Goal: Information Seeking & Learning: Learn about a topic

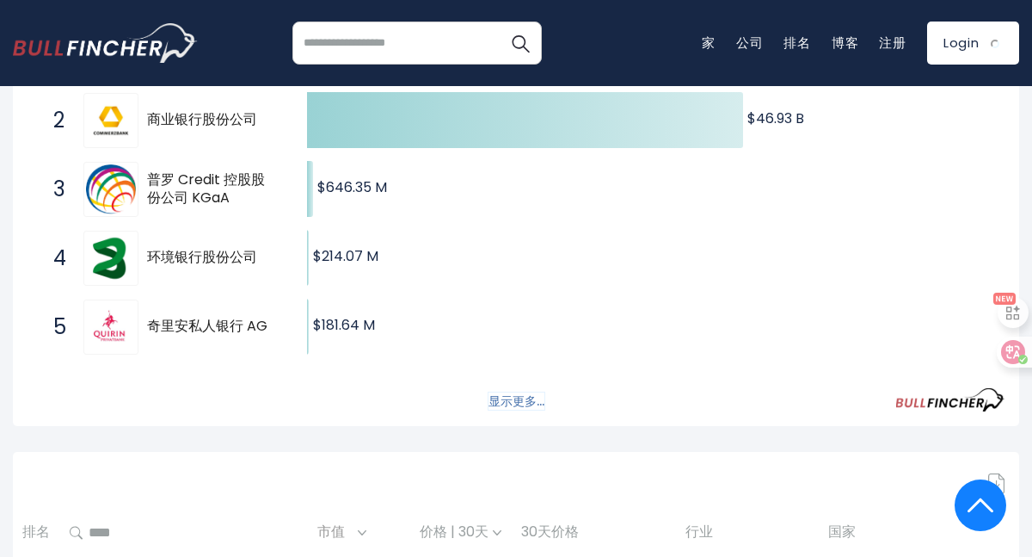
click at [533, 397] on font "显示更多..." at bounding box center [517, 400] width 56 height 17
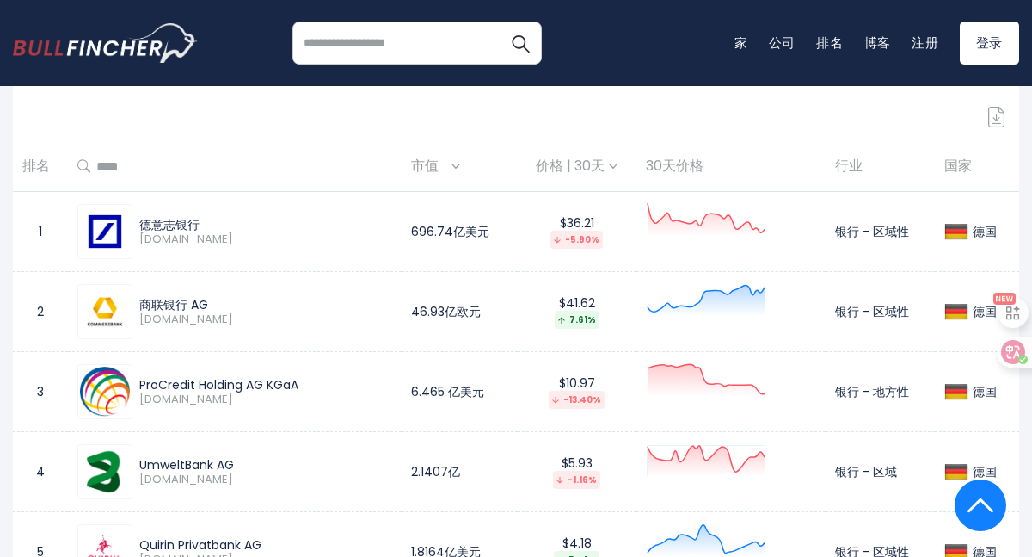
scroll to position [777, 0]
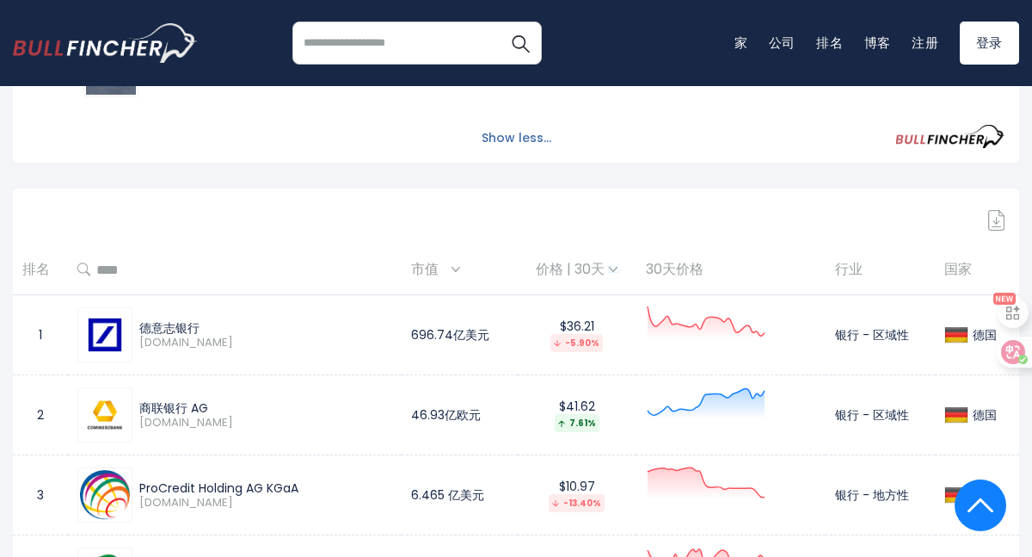
click at [609, 267] on img at bounding box center [613, 269] width 9 height 5
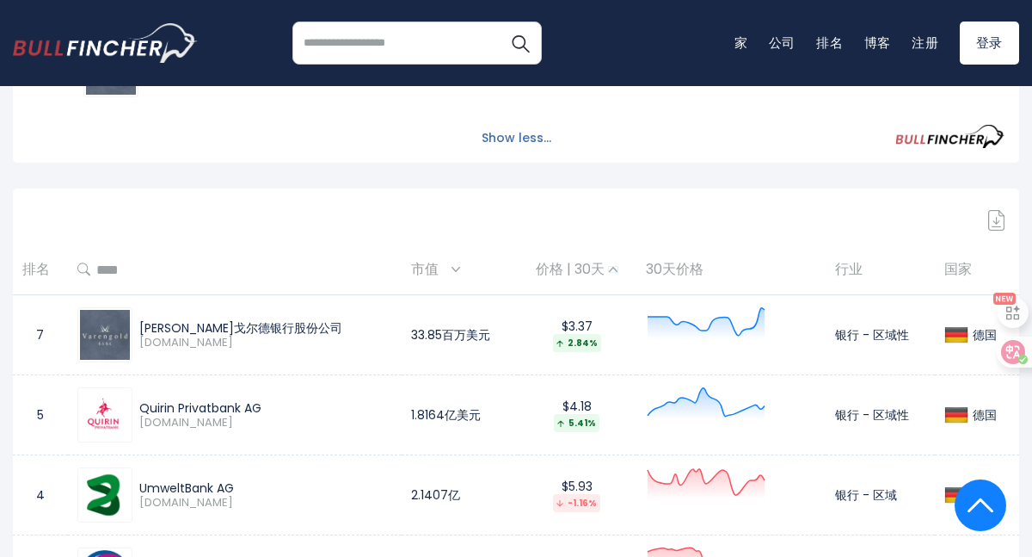
click at [609, 267] on img at bounding box center [613, 269] width 9 height 5
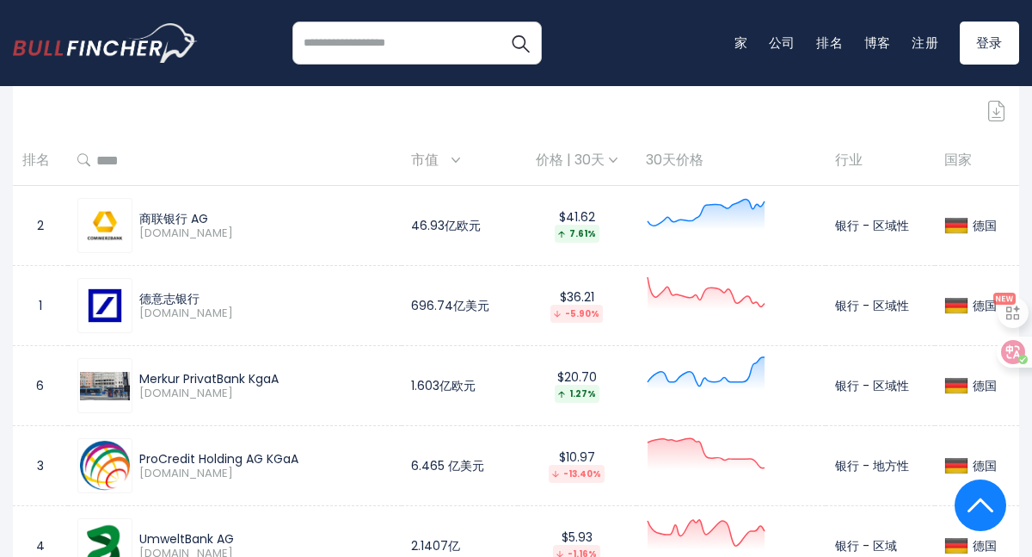
scroll to position [816, 0]
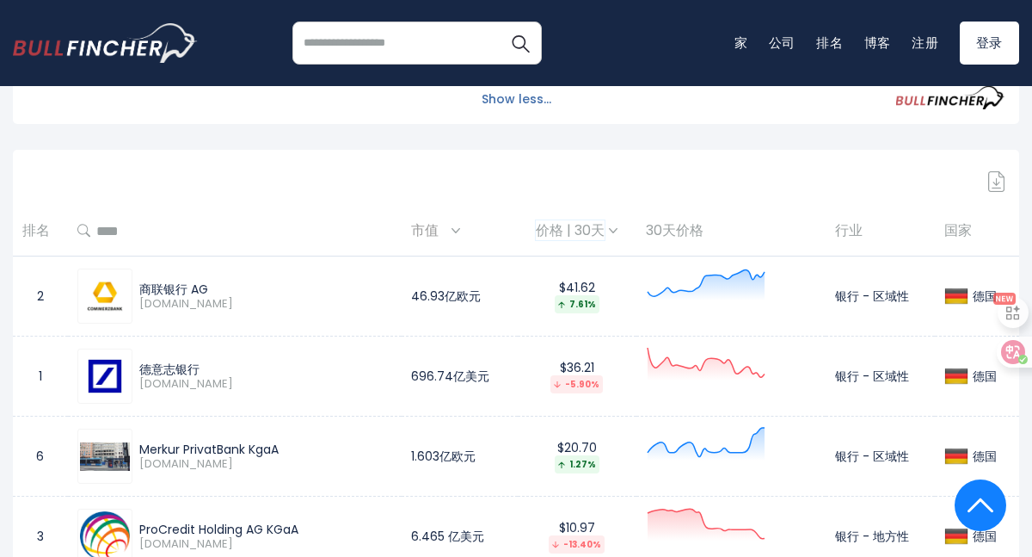
click at [576, 235] on font "价格 | 30天" at bounding box center [570, 230] width 69 height 20
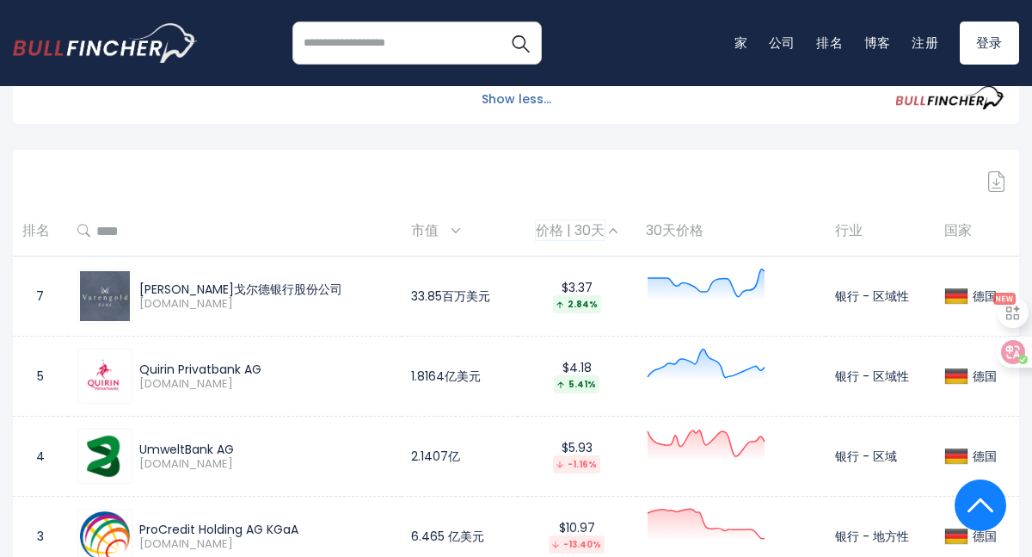
click at [576, 235] on font "价格 | 30天" at bounding box center [570, 230] width 69 height 20
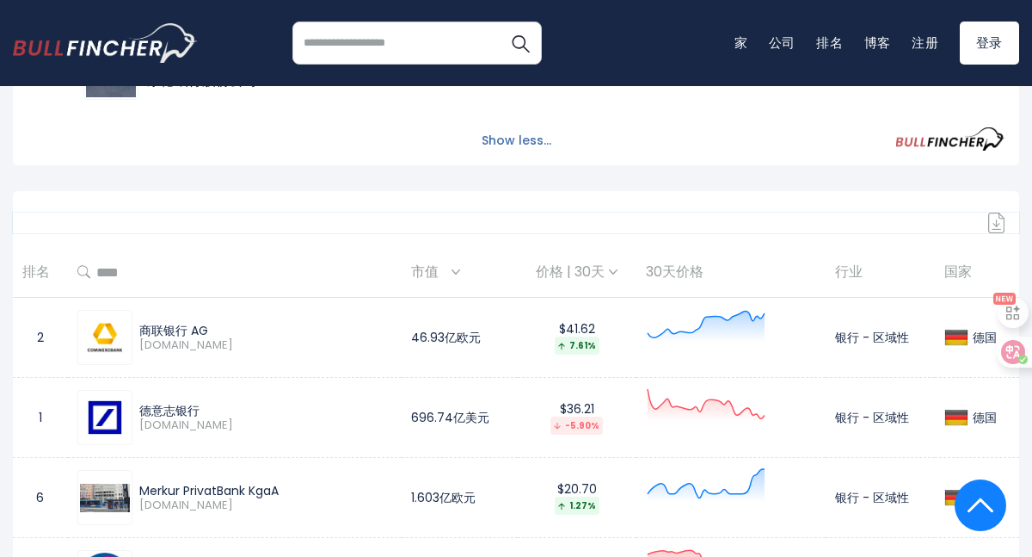
scroll to position [766, 0]
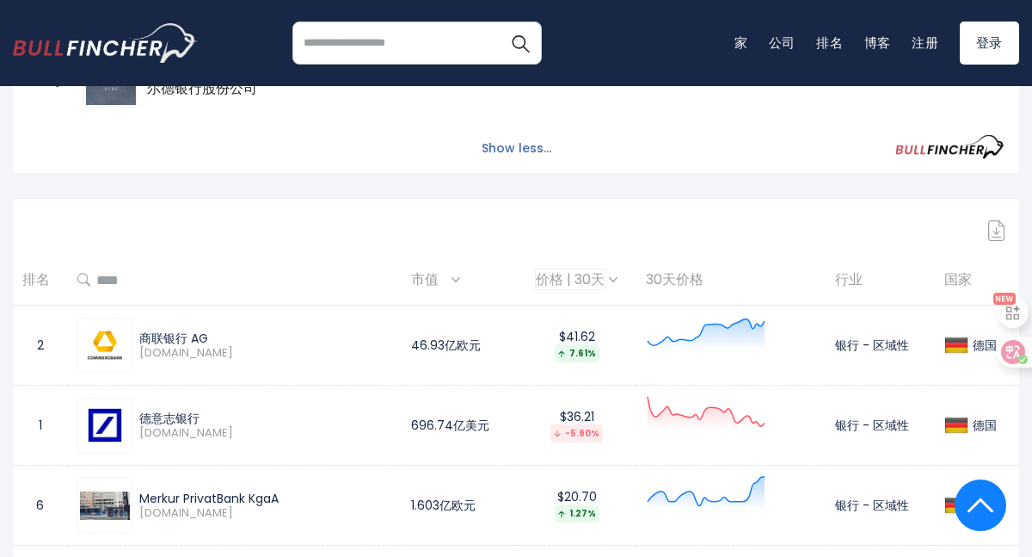
click at [536, 275] on font "价格 | 30天" at bounding box center [570, 279] width 69 height 20
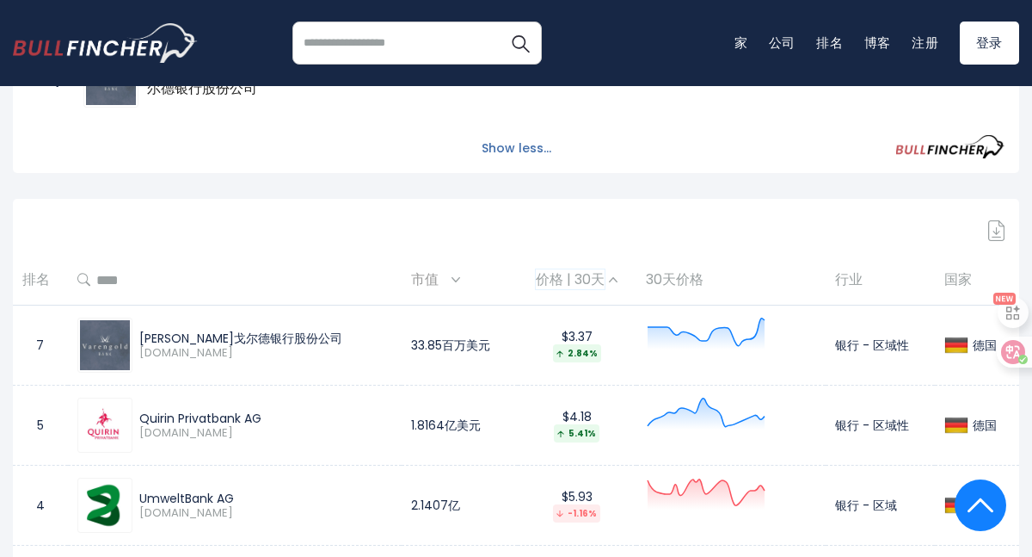
click at [536, 275] on font "价格 | 30天" at bounding box center [570, 279] width 69 height 20
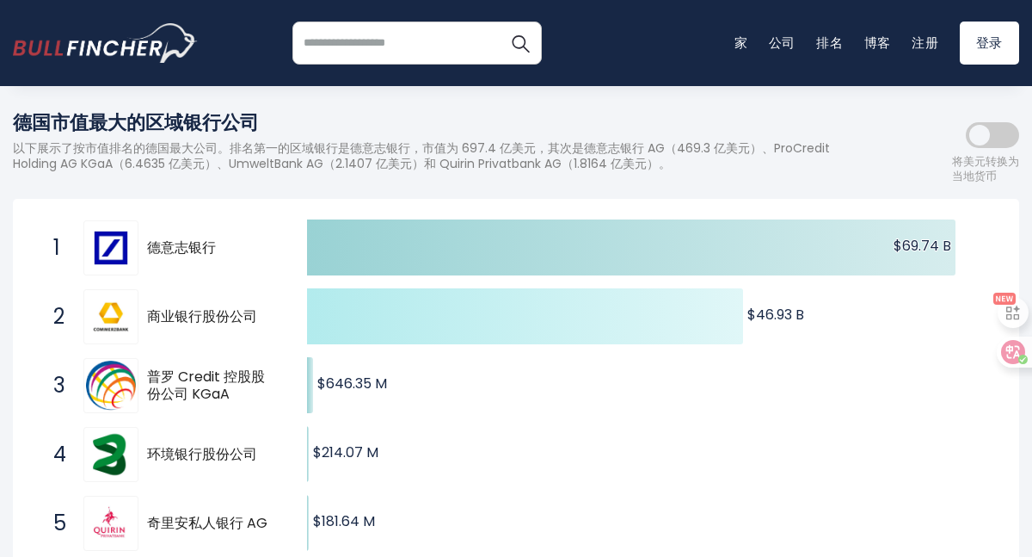
scroll to position [192, 0]
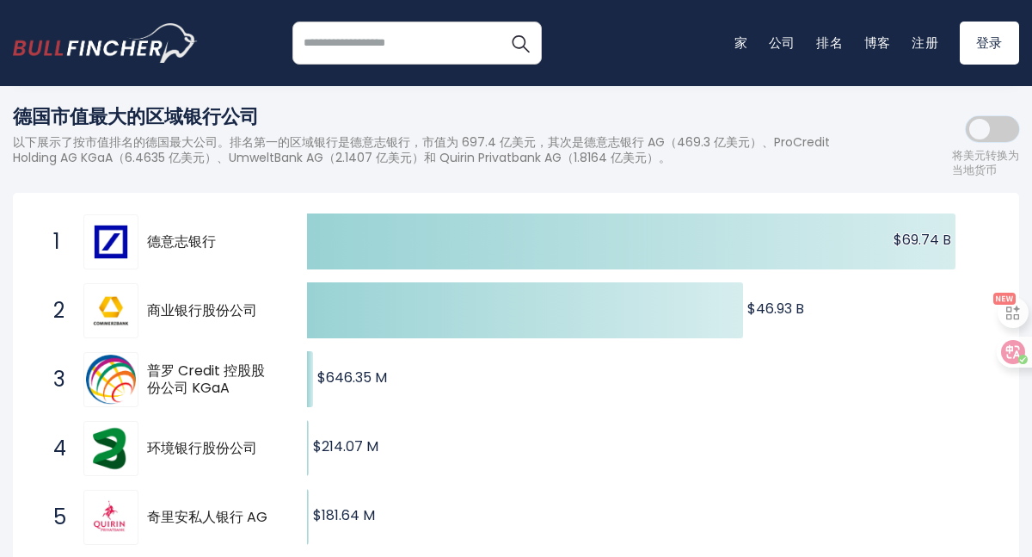
click at [988, 138] on span at bounding box center [992, 129] width 53 height 26
click at [997, 128] on span at bounding box center [992, 129] width 53 height 26
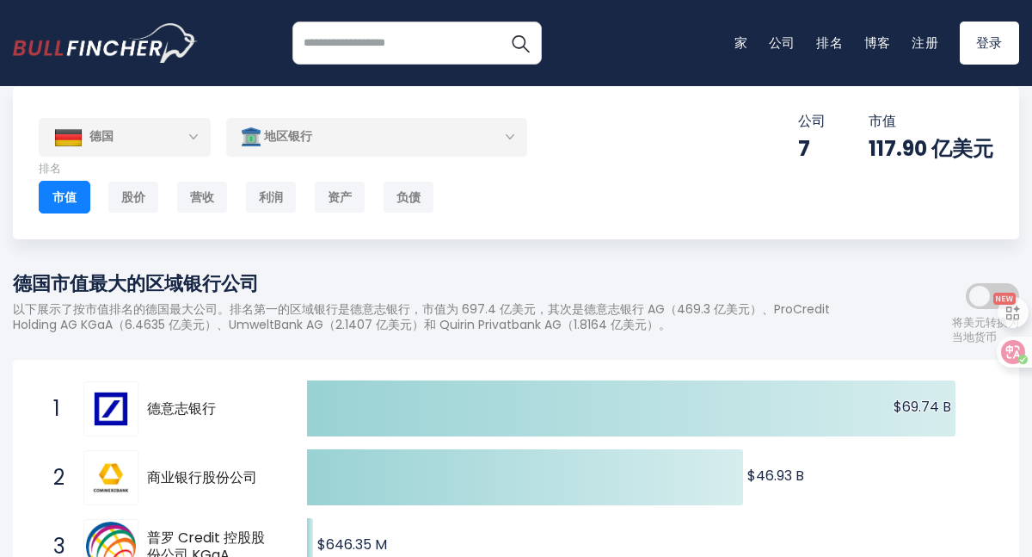
scroll to position [0, 0]
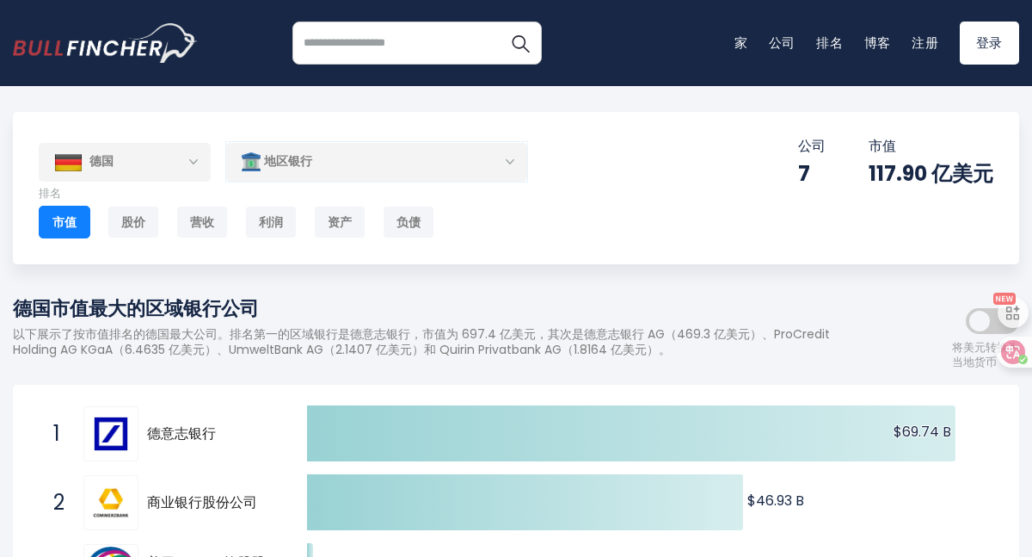
click at [328, 167] on div "地区银行" at bounding box center [376, 162] width 301 height 40
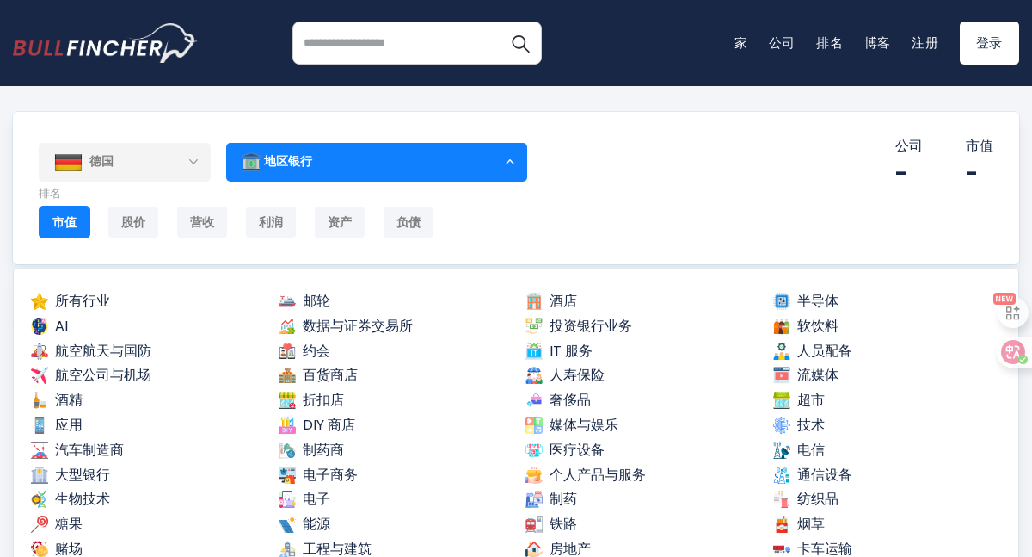
click at [616, 199] on div "德国 Entire World 30,376 North America United States 3,969 Canada" at bounding box center [516, 188] width 1006 height 152
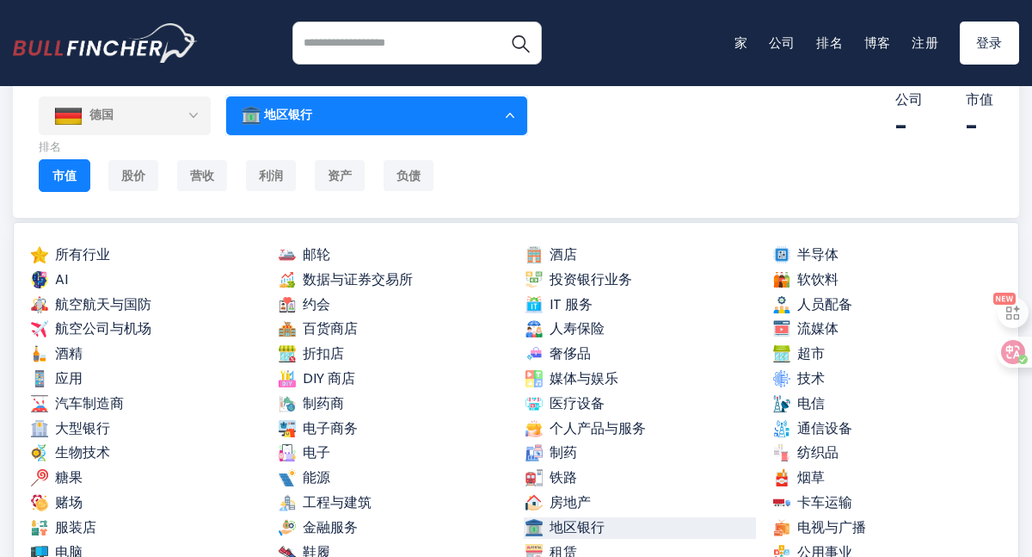
click at [508, 114] on div "地区银行" at bounding box center [376, 115] width 301 height 40
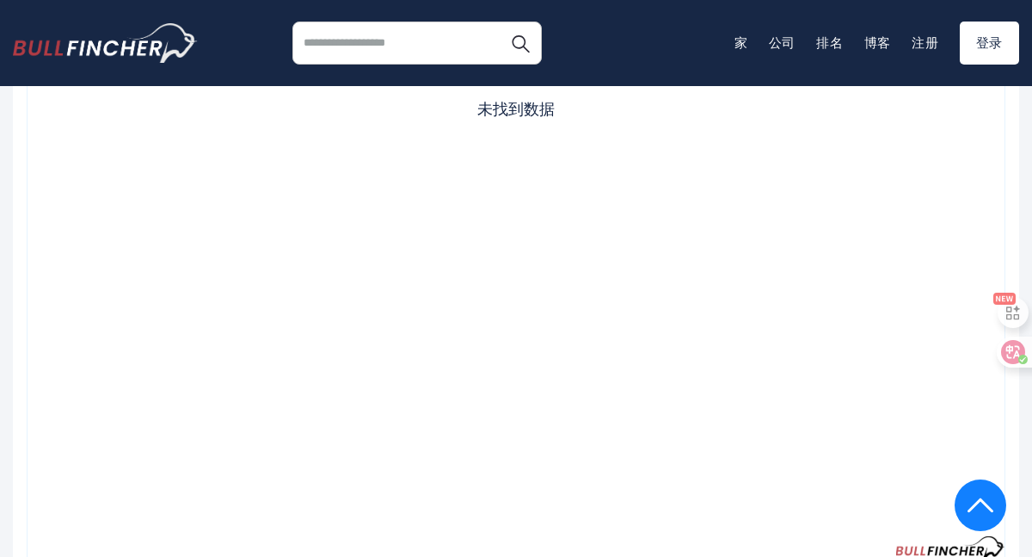
scroll to position [181, 0]
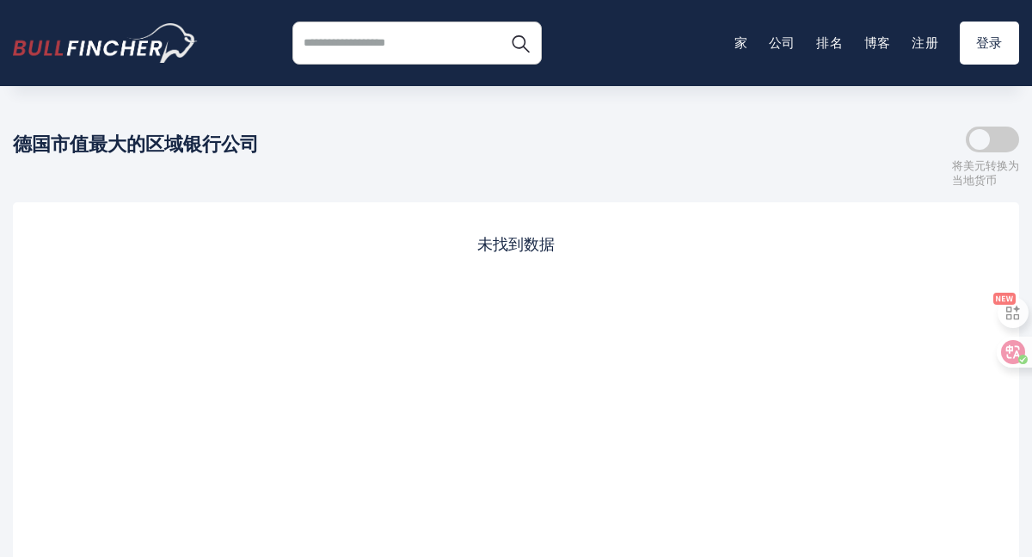
click at [503, 243] on font "未找到数据" at bounding box center [515, 244] width 77 height 22
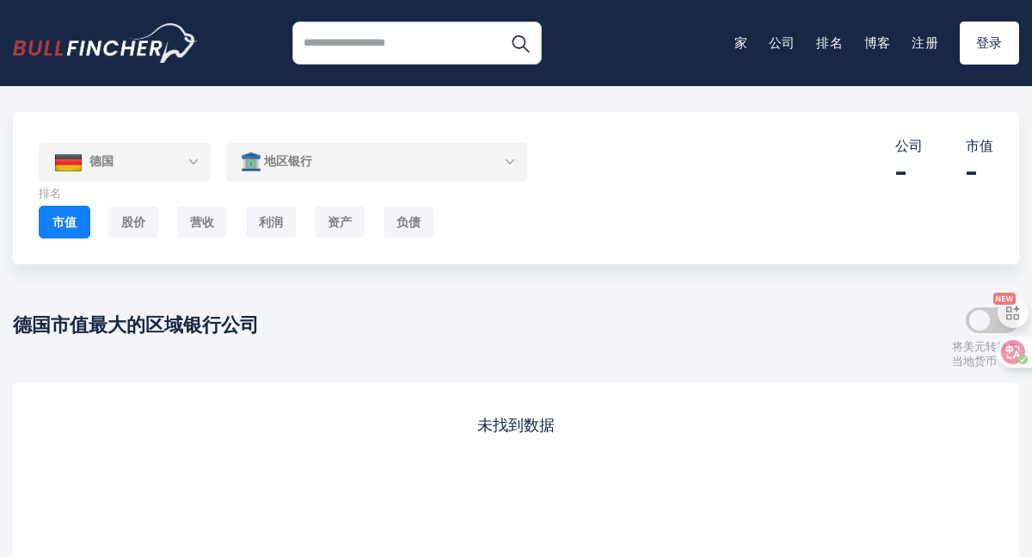
click at [58, 221] on font "市值" at bounding box center [64, 221] width 24 height 17
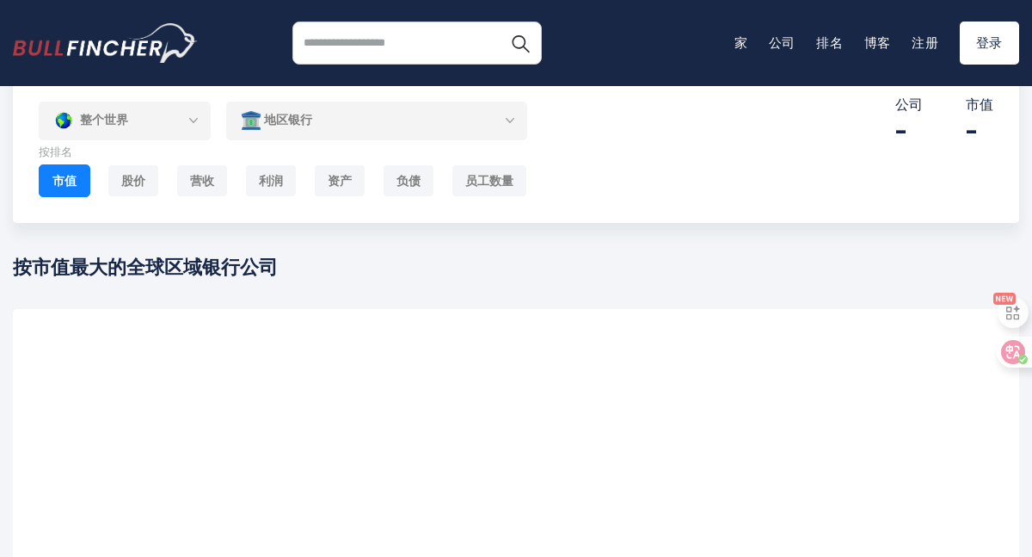
scroll to position [39, 0]
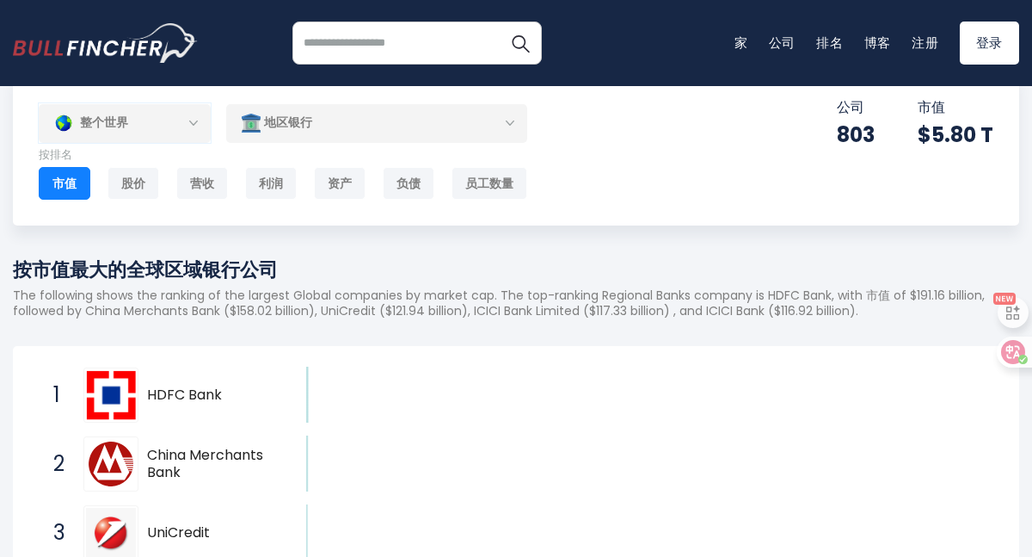
click at [182, 123] on div "整个世界" at bounding box center [125, 123] width 172 height 40
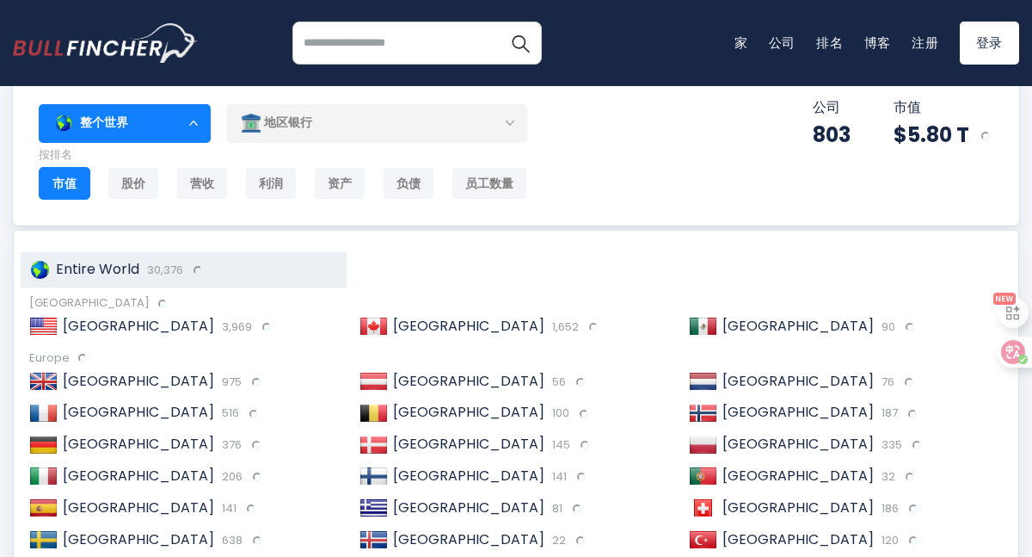
click at [664, 200] on div "整个世界 Entire World 30,376 North America United States" at bounding box center [516, 149] width 1006 height 152
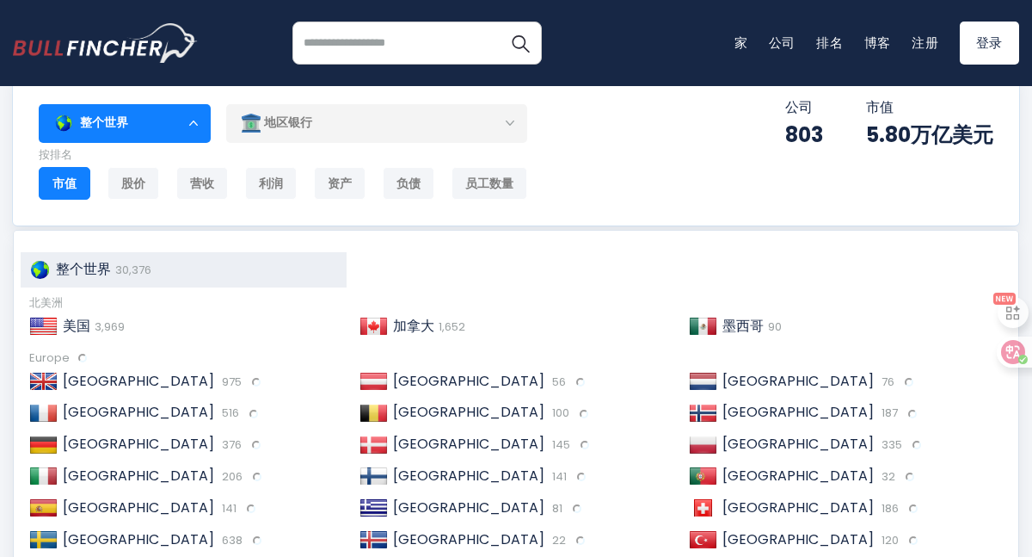
click at [183, 100] on div "整个世界 整个世界 30,376 北美洲 美国 3,969 加拿大 1,652" at bounding box center [516, 149] width 1006 height 152
click at [196, 106] on div "整个世界" at bounding box center [125, 123] width 172 height 40
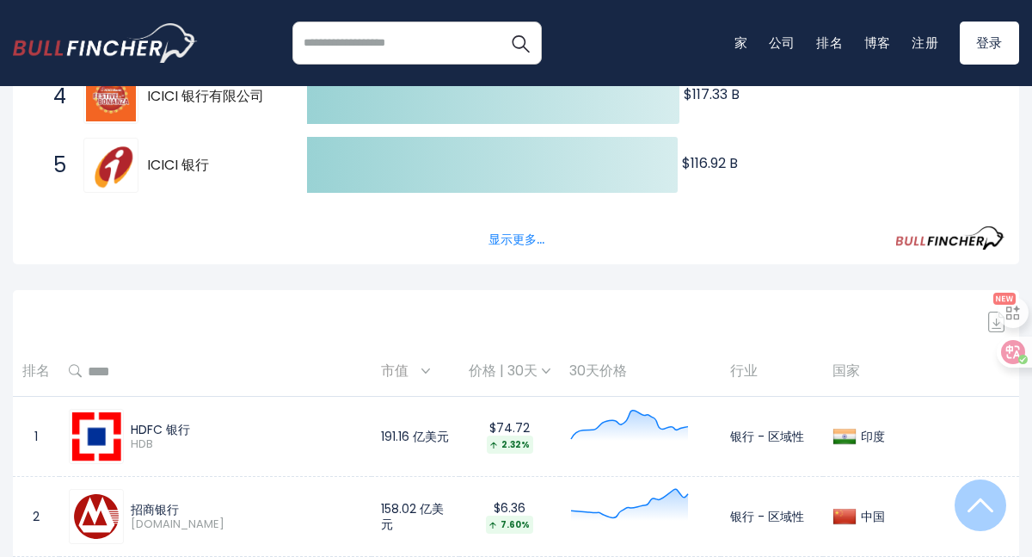
scroll to position [0, 0]
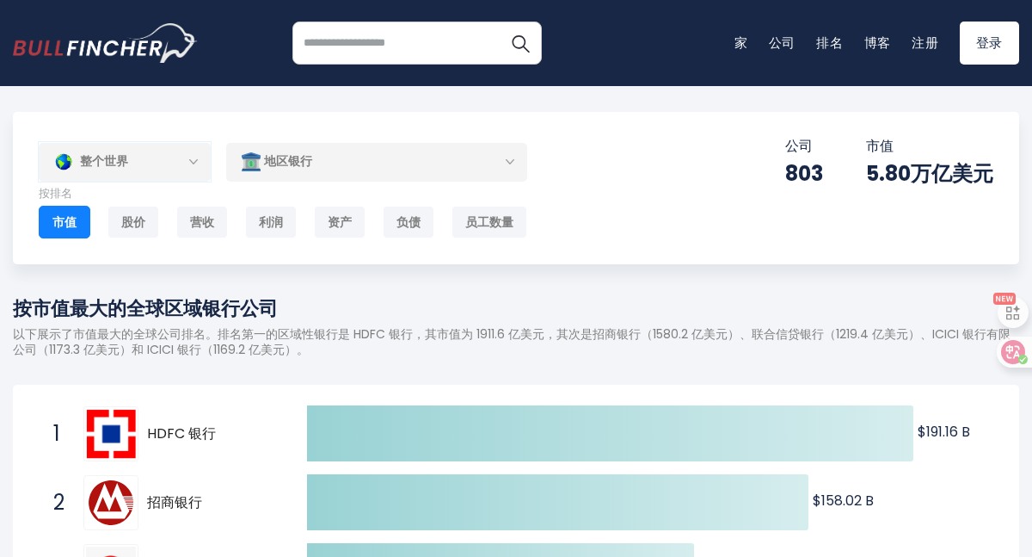
click at [181, 162] on div "整个世界" at bounding box center [125, 162] width 172 height 40
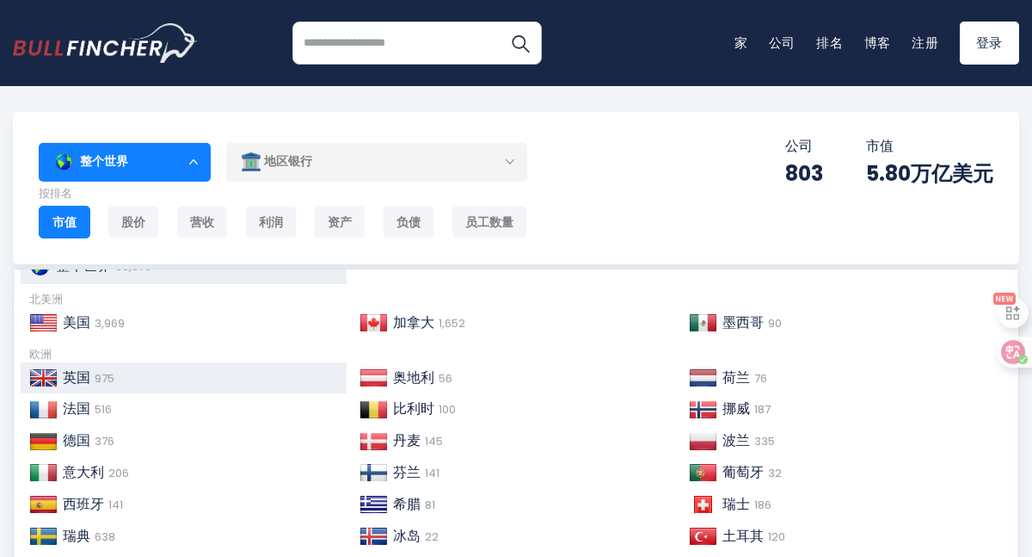
scroll to position [44, 0]
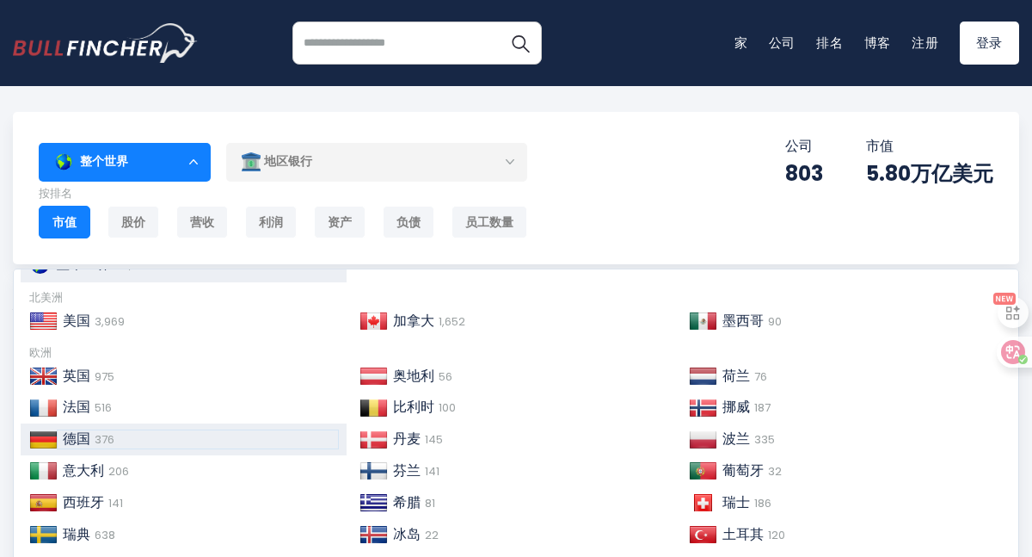
click at [122, 434] on div "德国 376" at bounding box center [198, 439] width 280 height 18
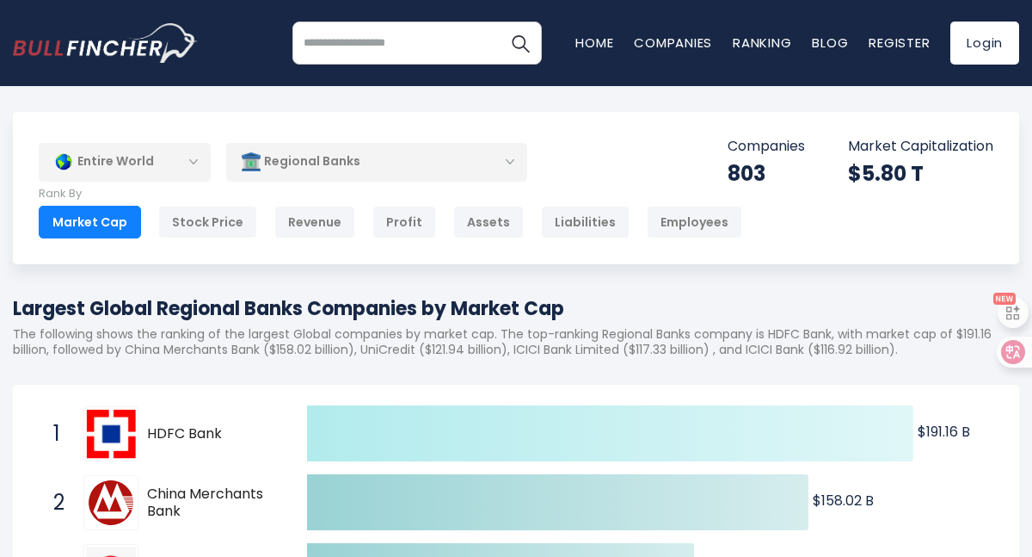
scroll to position [161, 0]
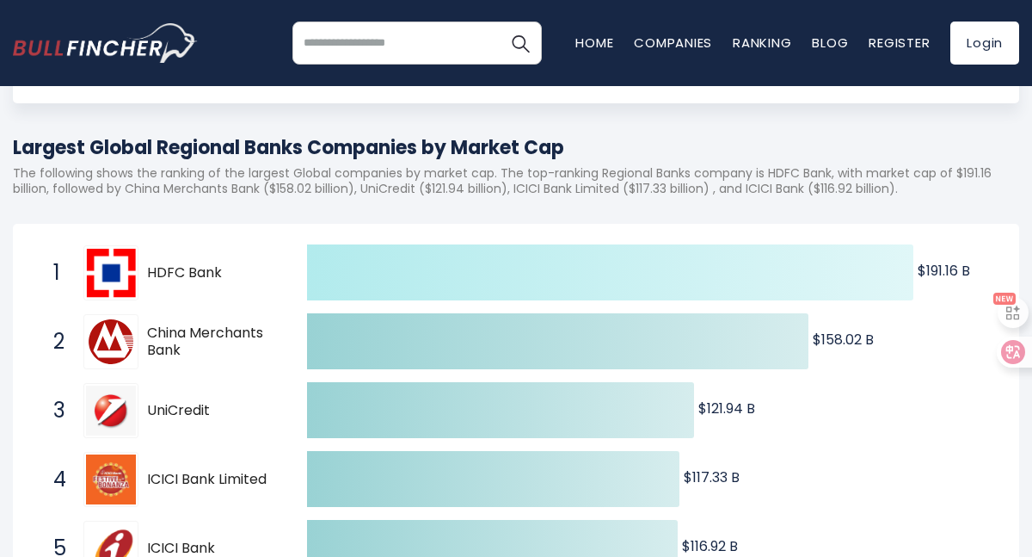
click at [216, 264] on span "HDFC Bank" at bounding box center [212, 273] width 130 height 18
click at [145, 245] on div "1 HDFC Bank HDB" at bounding box center [161, 272] width 232 height 55
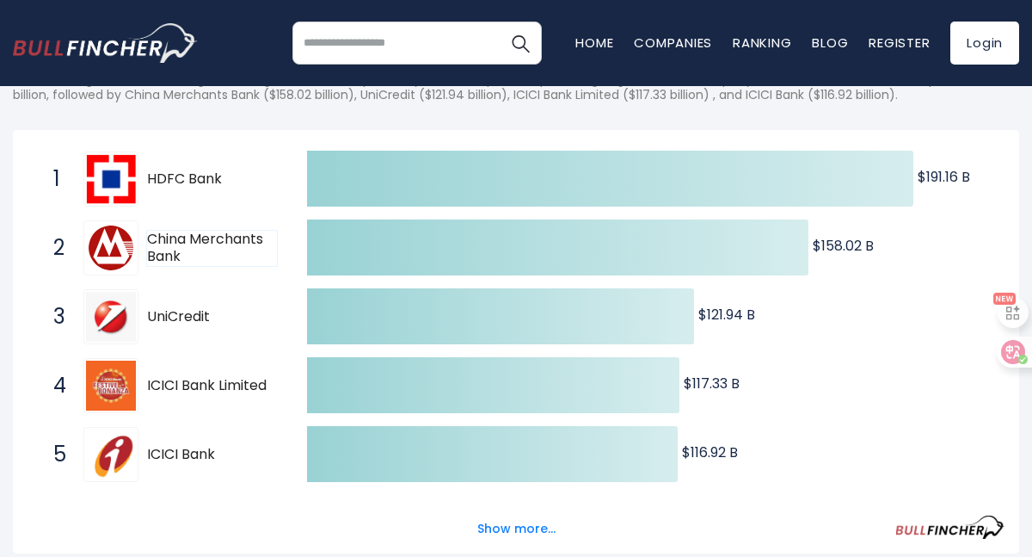
scroll to position [0, 0]
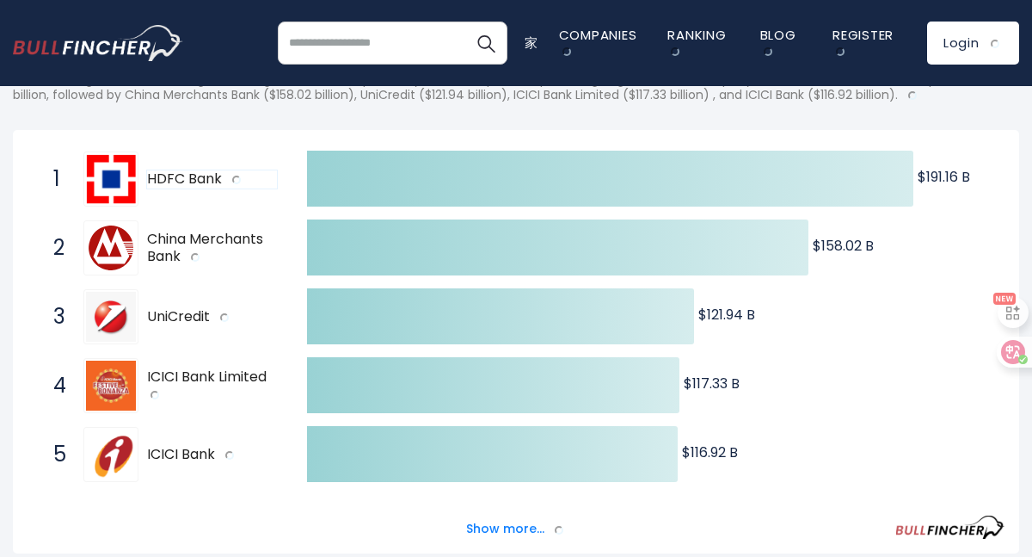
drag, startPoint x: 219, startPoint y: 179, endPoint x: 157, endPoint y: 177, distance: 62.8
click at [157, 177] on span "HDFC Bank" at bounding box center [212, 179] width 130 height 18
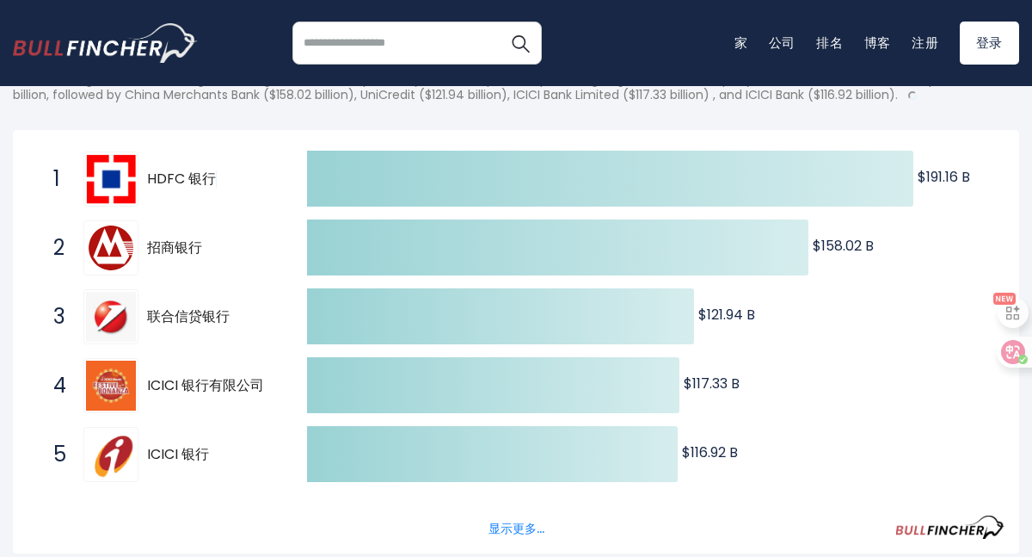
drag, startPoint x: 150, startPoint y: 176, endPoint x: 207, endPoint y: 176, distance: 57.6
click at [207, 176] on font "HDFC 银行" at bounding box center [181, 179] width 69 height 20
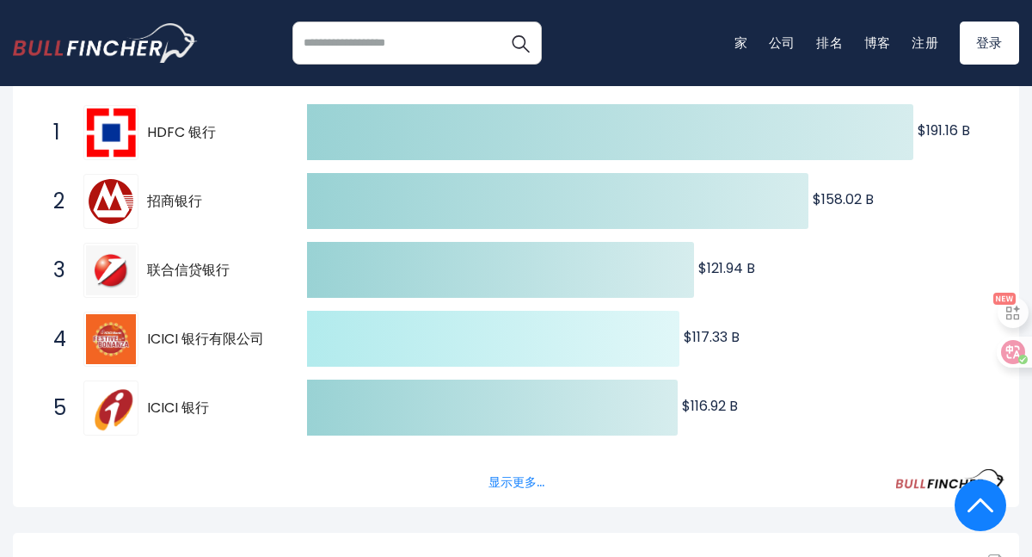
scroll to position [300, 0]
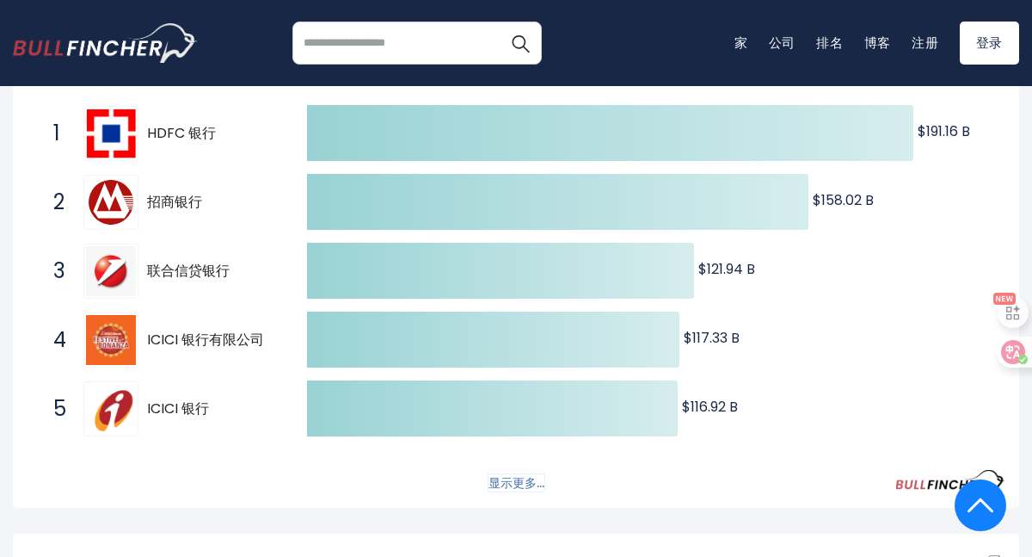
click at [502, 483] on font "显示更多..." at bounding box center [517, 482] width 56 height 17
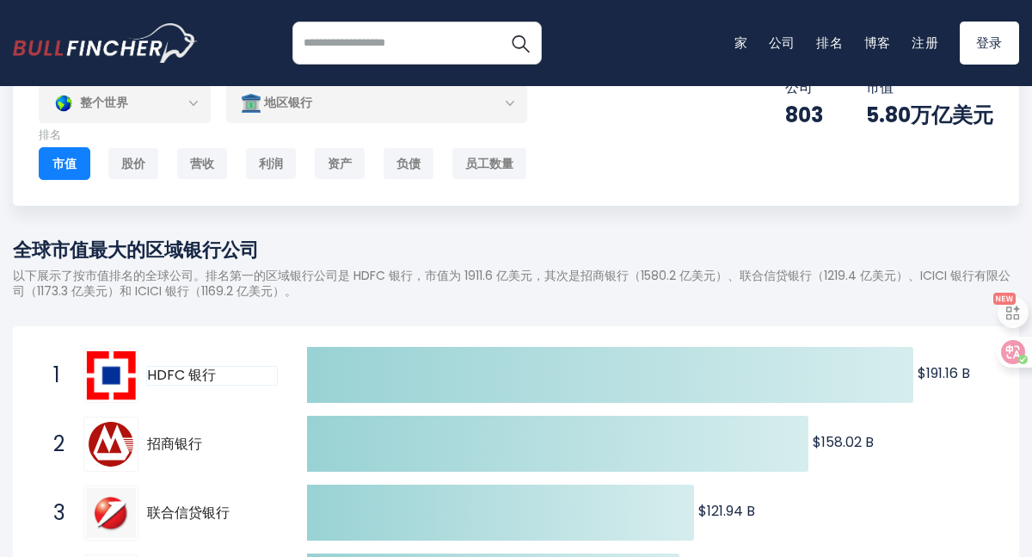
scroll to position [0, 0]
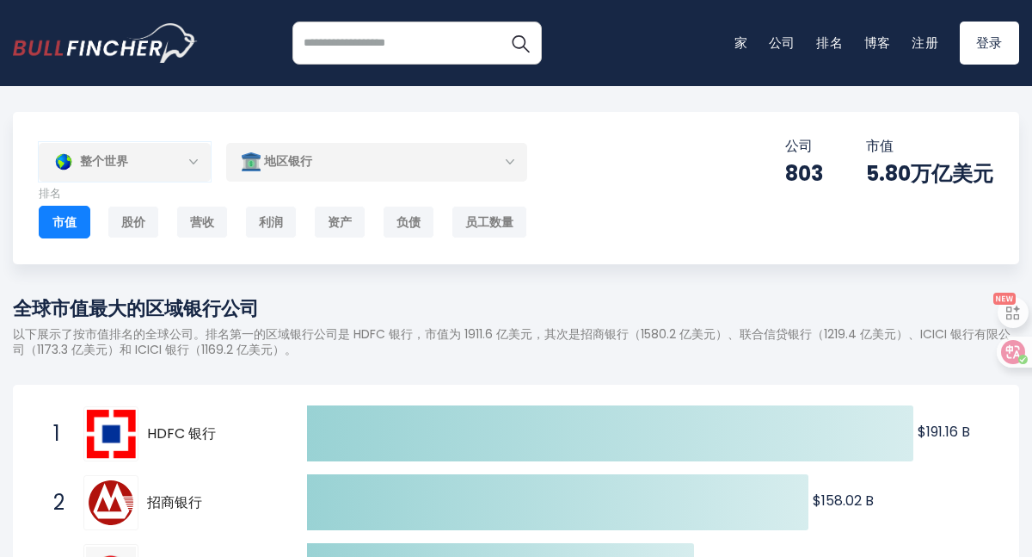
click at [193, 166] on div "整个世界" at bounding box center [125, 162] width 172 height 40
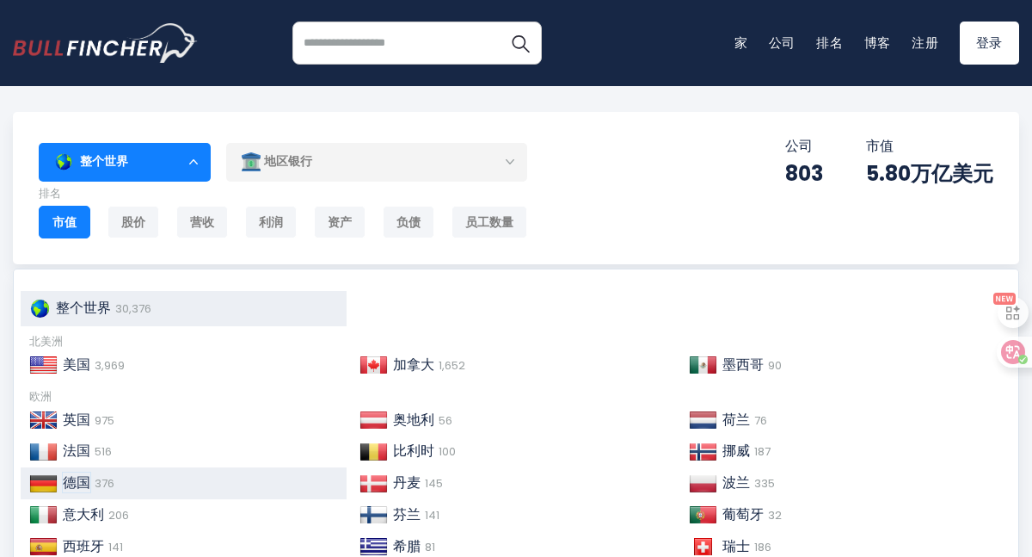
click at [90, 487] on span "德国" at bounding box center [77, 482] width 28 height 20
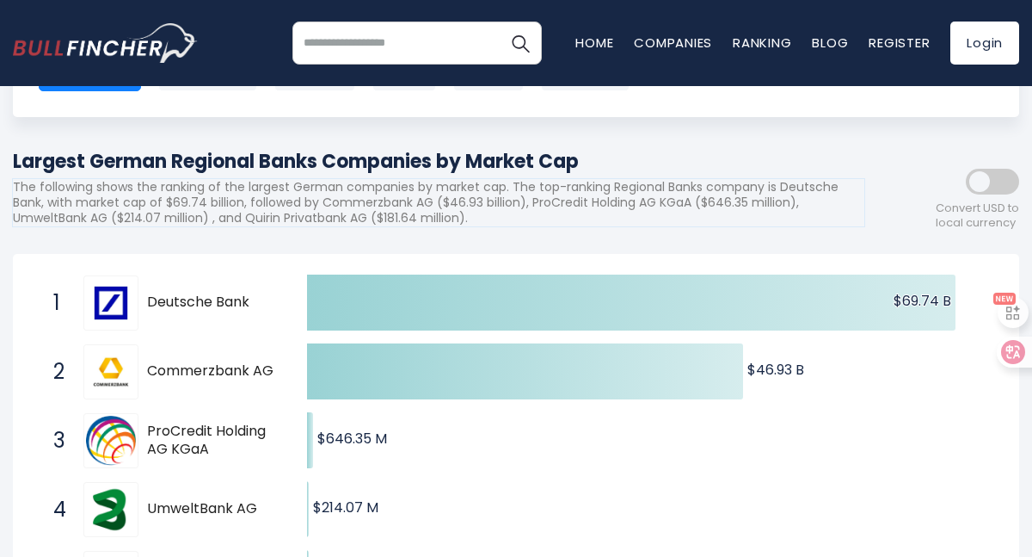
scroll to position [159, 0]
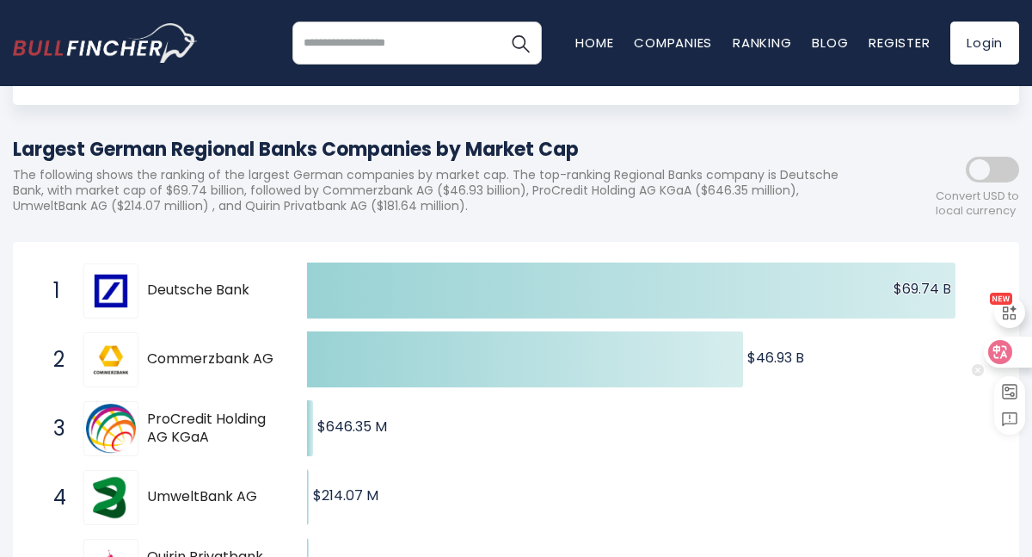
click at [1012, 352] on icon at bounding box center [1000, 352] width 24 height 24
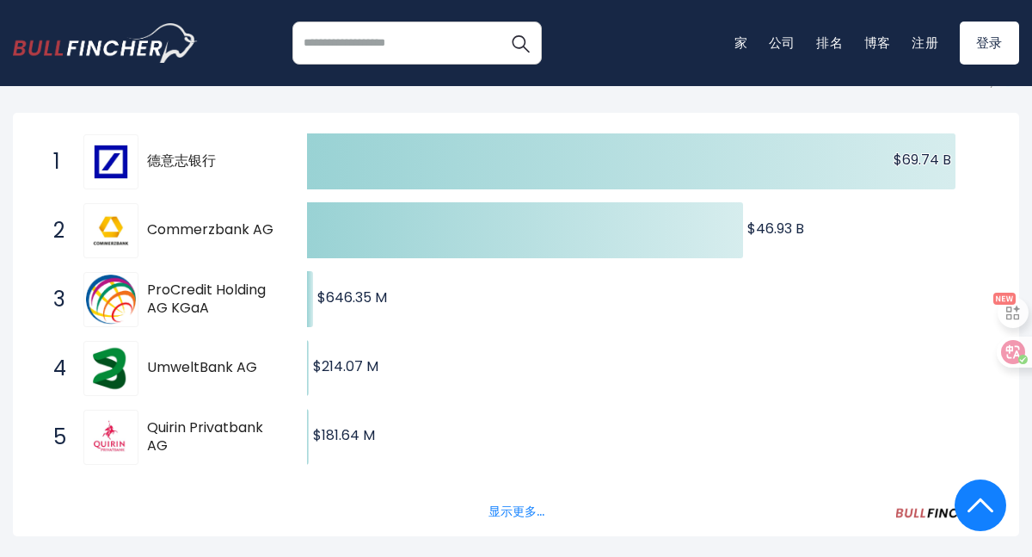
scroll to position [287, 0]
click at [1013, 355] on icon at bounding box center [1010, 358] width 9 height 9
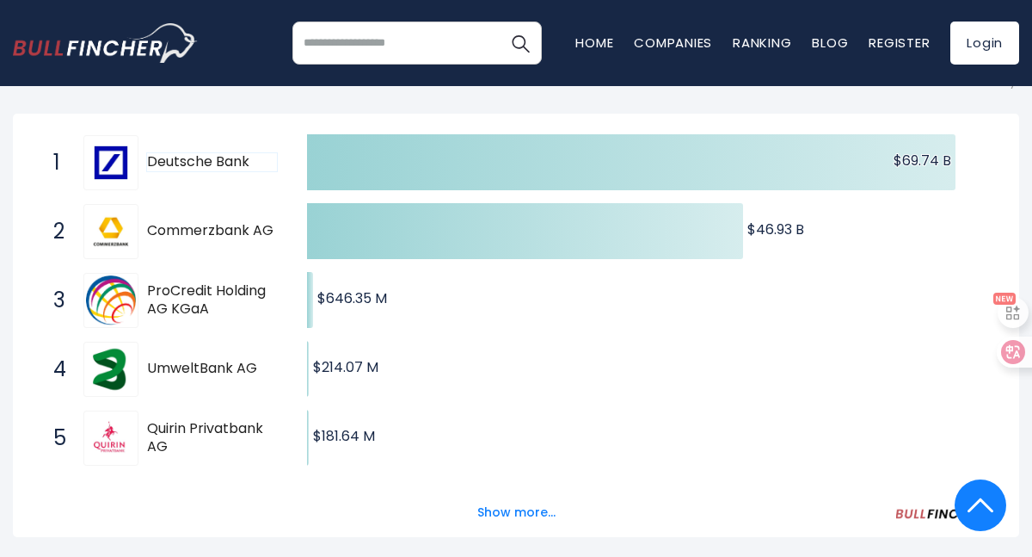
drag, startPoint x: 148, startPoint y: 159, endPoint x: 258, endPoint y: 164, distance: 110.2
click at [257, 164] on span "Deutsche Bank" at bounding box center [212, 162] width 130 height 18
drag, startPoint x: 255, startPoint y: 163, endPoint x: 129, endPoint y: 155, distance: 126.7
click at [129, 155] on div "1 Deutsche Bank DBK.DE" at bounding box center [161, 162] width 232 height 55
click at [180, 155] on span "Deutsche Bank" at bounding box center [212, 162] width 130 height 18
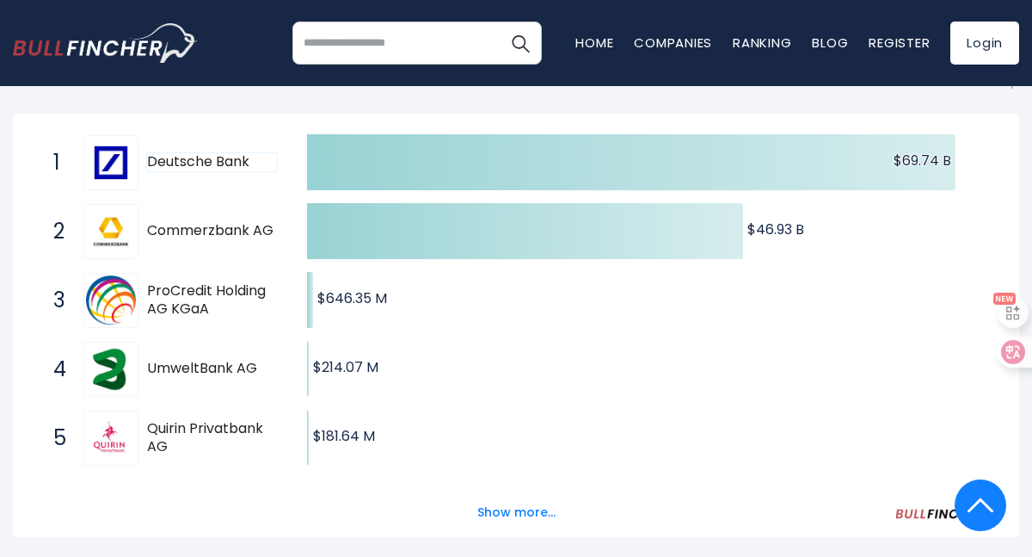
click at [180, 155] on span "Deutsche Bank" at bounding box center [212, 162] width 130 height 18
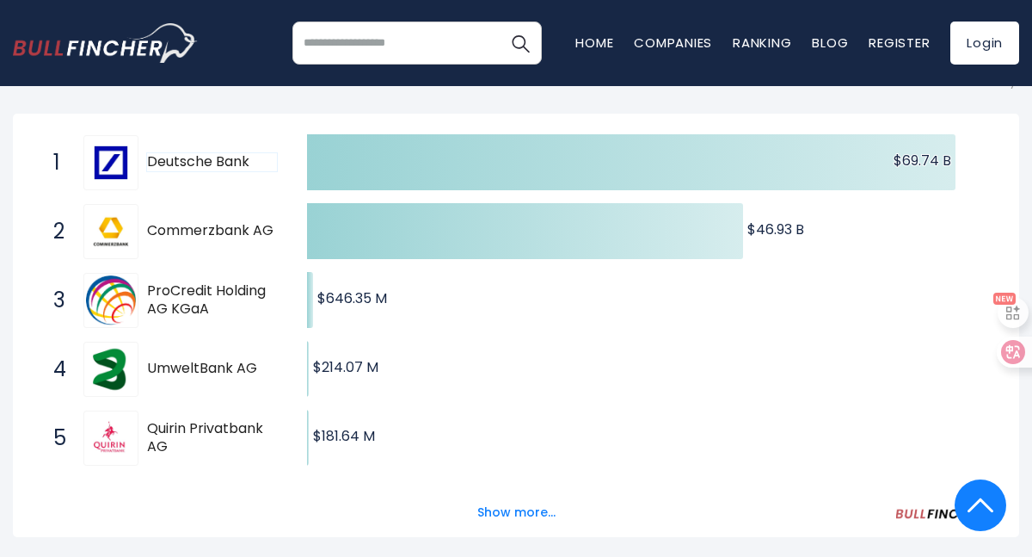
click at [180, 155] on span "Deutsche Bank" at bounding box center [212, 162] width 130 height 18
click at [181, 228] on span "Commerzbank AG" at bounding box center [212, 231] width 130 height 18
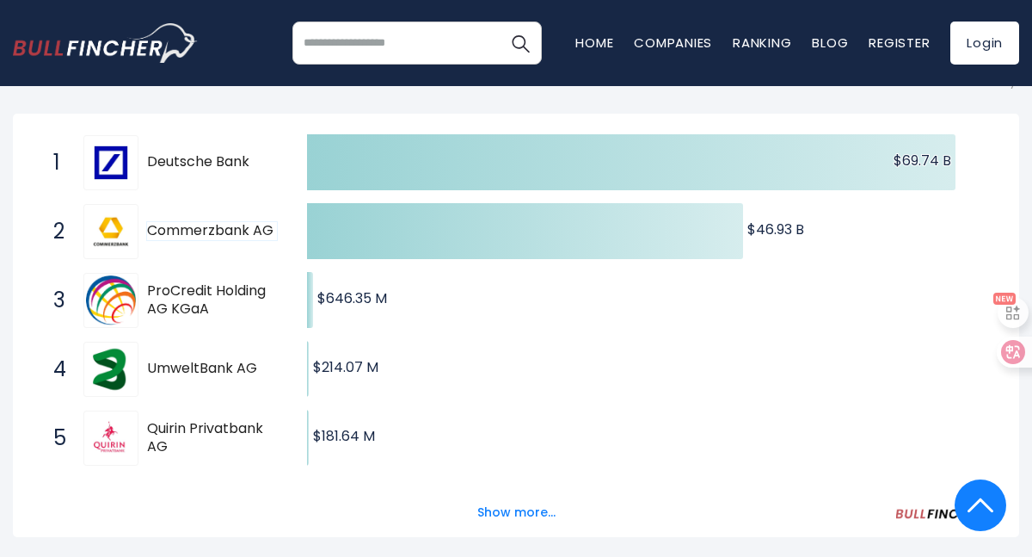
click at [181, 228] on span "Commerzbank AG" at bounding box center [212, 231] width 130 height 18
click at [176, 294] on span "ProCredit Holding AG KGaA" at bounding box center [212, 300] width 130 height 36
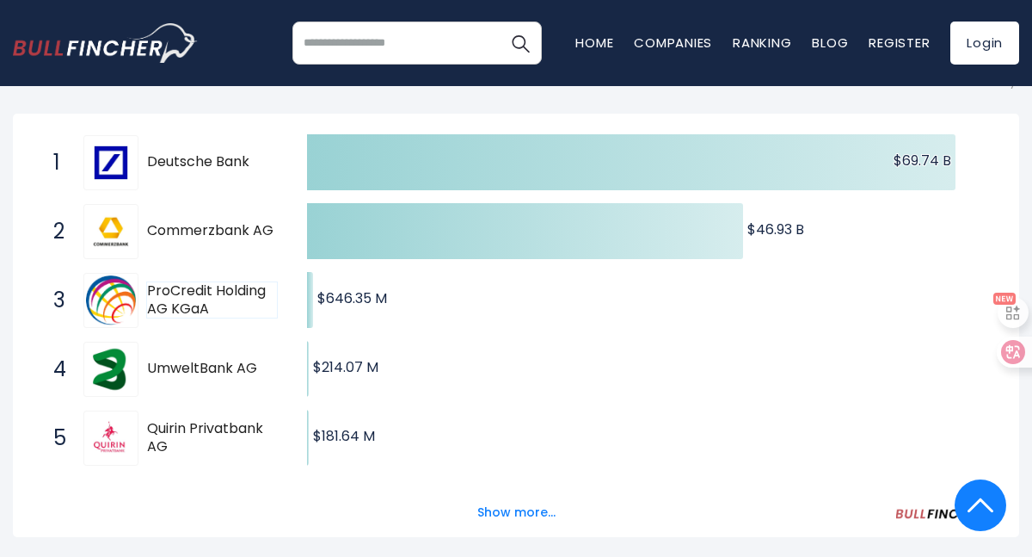
click at [176, 294] on span "ProCredit Holding AG KGaA" at bounding box center [212, 300] width 130 height 36
click at [176, 379] on div "4 UmweltBank AG UBK.DE" at bounding box center [161, 369] width 232 height 55
click at [179, 426] on span "Quirin Privatbank AG" at bounding box center [212, 438] width 130 height 36
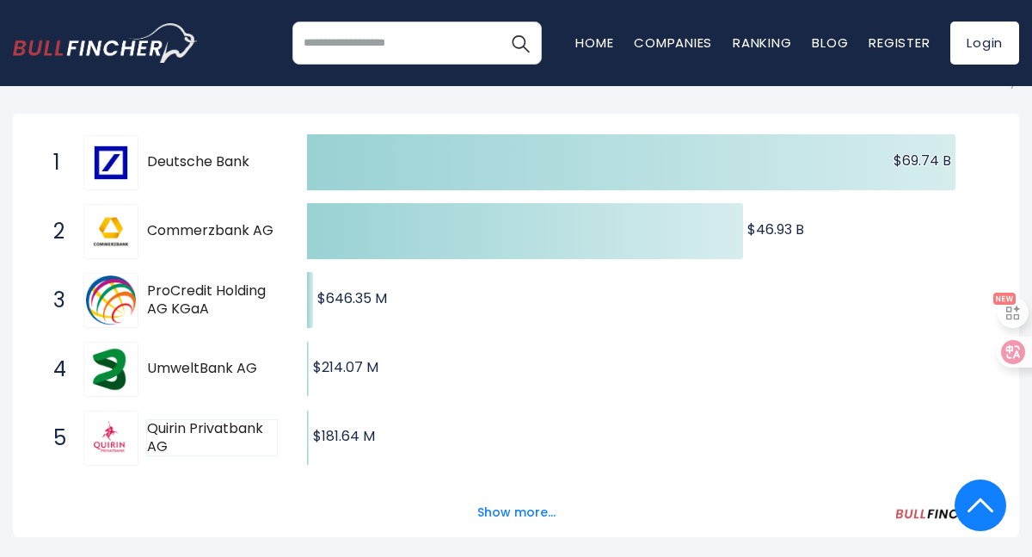
click at [179, 426] on span "Quirin Privatbank AG" at bounding box center [212, 438] width 130 height 36
drag, startPoint x: 252, startPoint y: 161, endPoint x: 139, endPoint y: 159, distance: 113.6
click at [151, 159] on span "Deutsche Bank" at bounding box center [212, 162] width 130 height 18
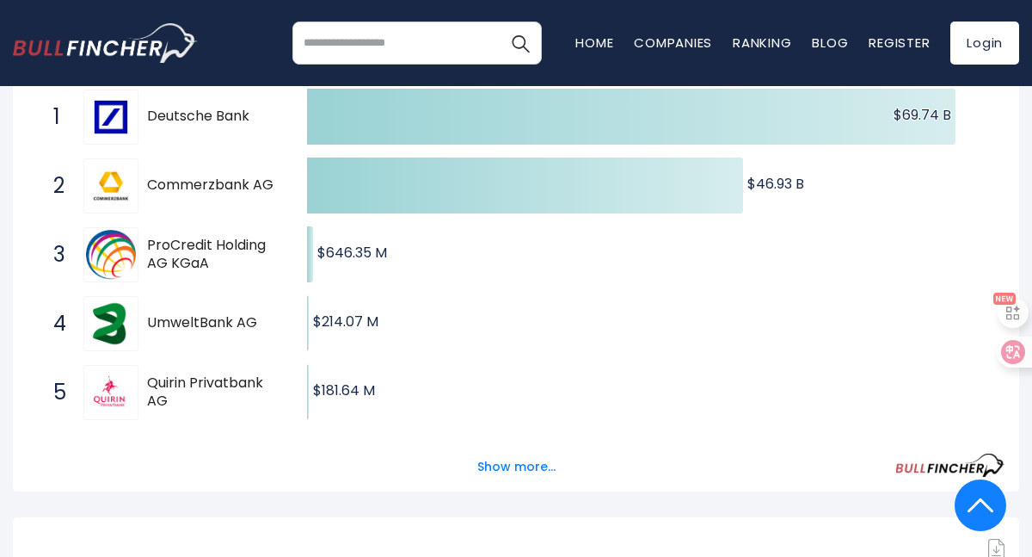
scroll to position [341, 0]
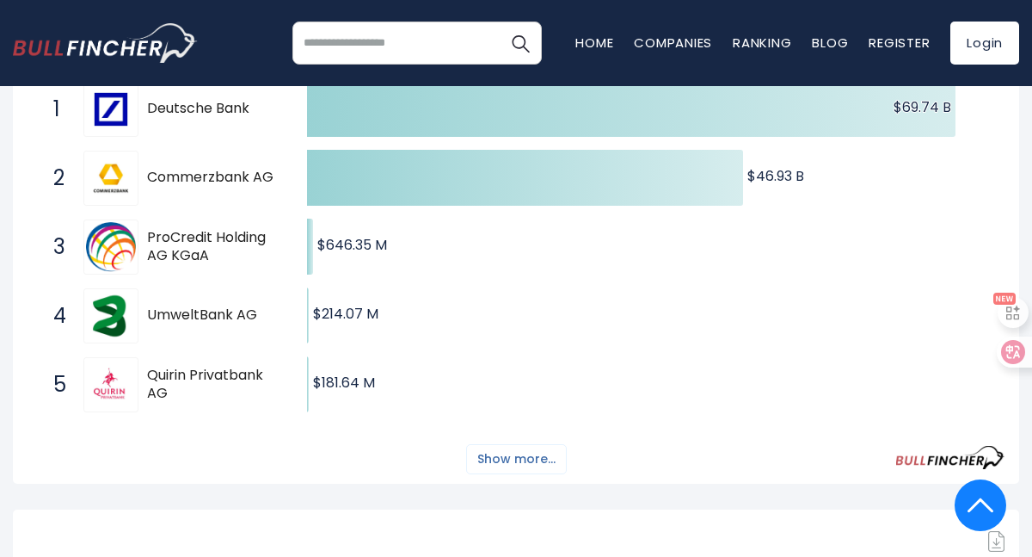
click at [498, 459] on button "Show more..." at bounding box center [516, 459] width 99 height 28
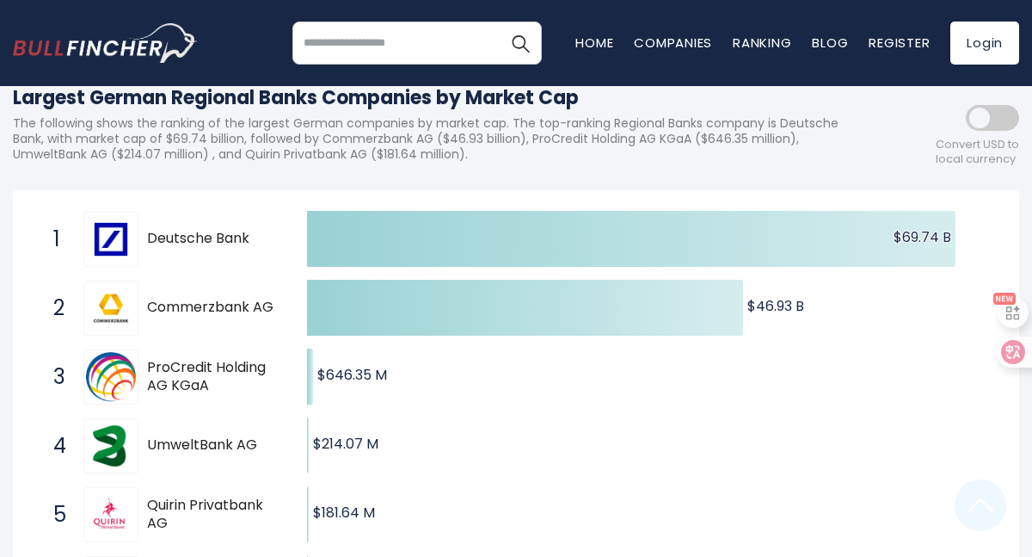
scroll to position [96, 0]
